Goal: Go to known website: Access a specific website the user already knows

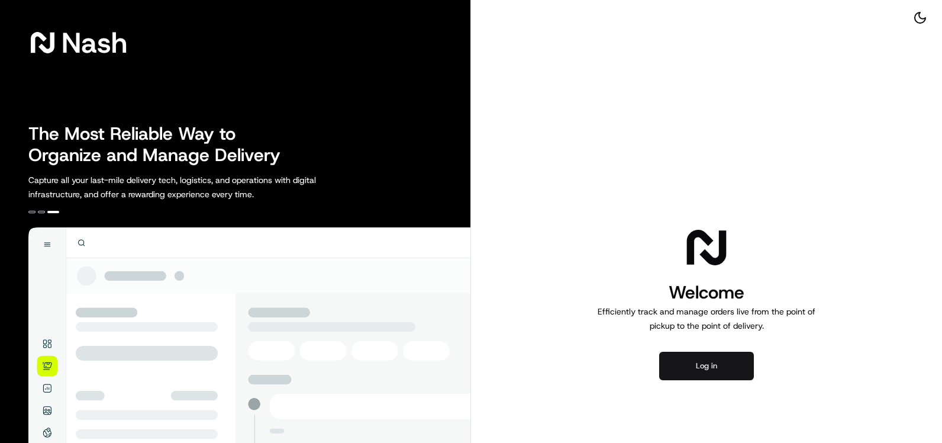
click at [715, 363] on button "Log in" at bounding box center [706, 366] width 95 height 28
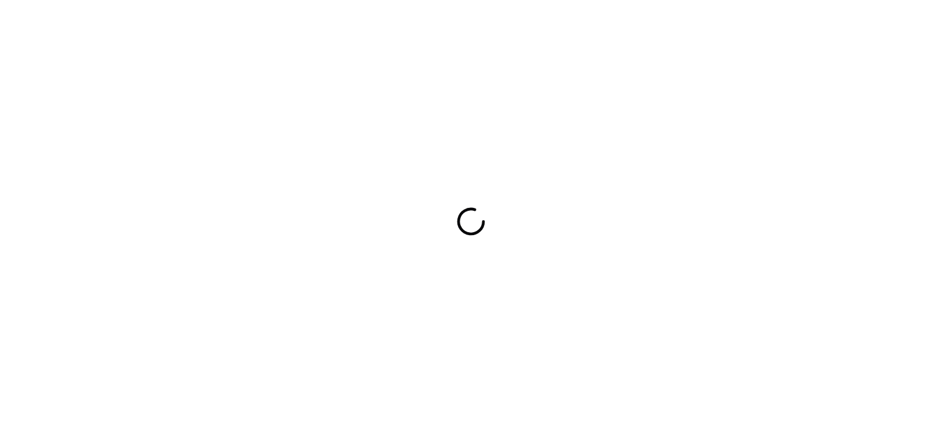
drag, startPoint x: 541, startPoint y: 198, endPoint x: 464, endPoint y: 144, distance: 93.9
click at [464, 144] on div at bounding box center [471, 221] width 942 height 443
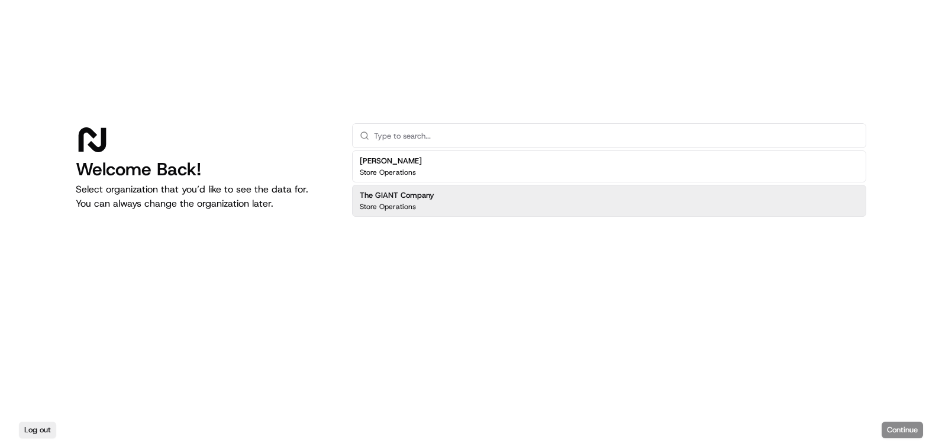
click at [467, 210] on div "The GIANT Company Store Operations" at bounding box center [609, 201] width 514 height 32
click at [906, 430] on button "Continue" at bounding box center [902, 429] width 41 height 17
